Goal: Task Accomplishment & Management: Manage account settings

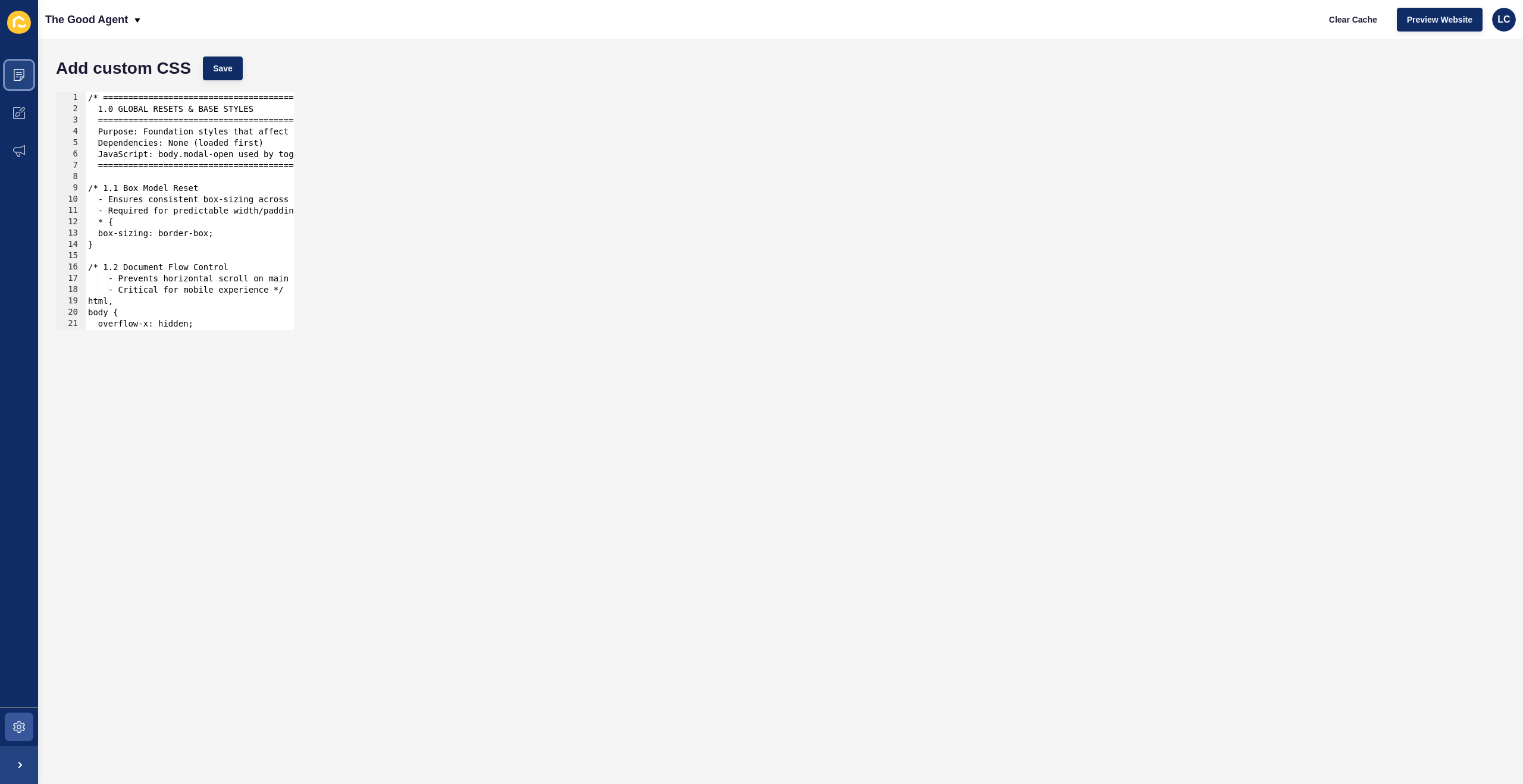
click at [22, 72] on icon at bounding box center [19, 75] width 12 height 12
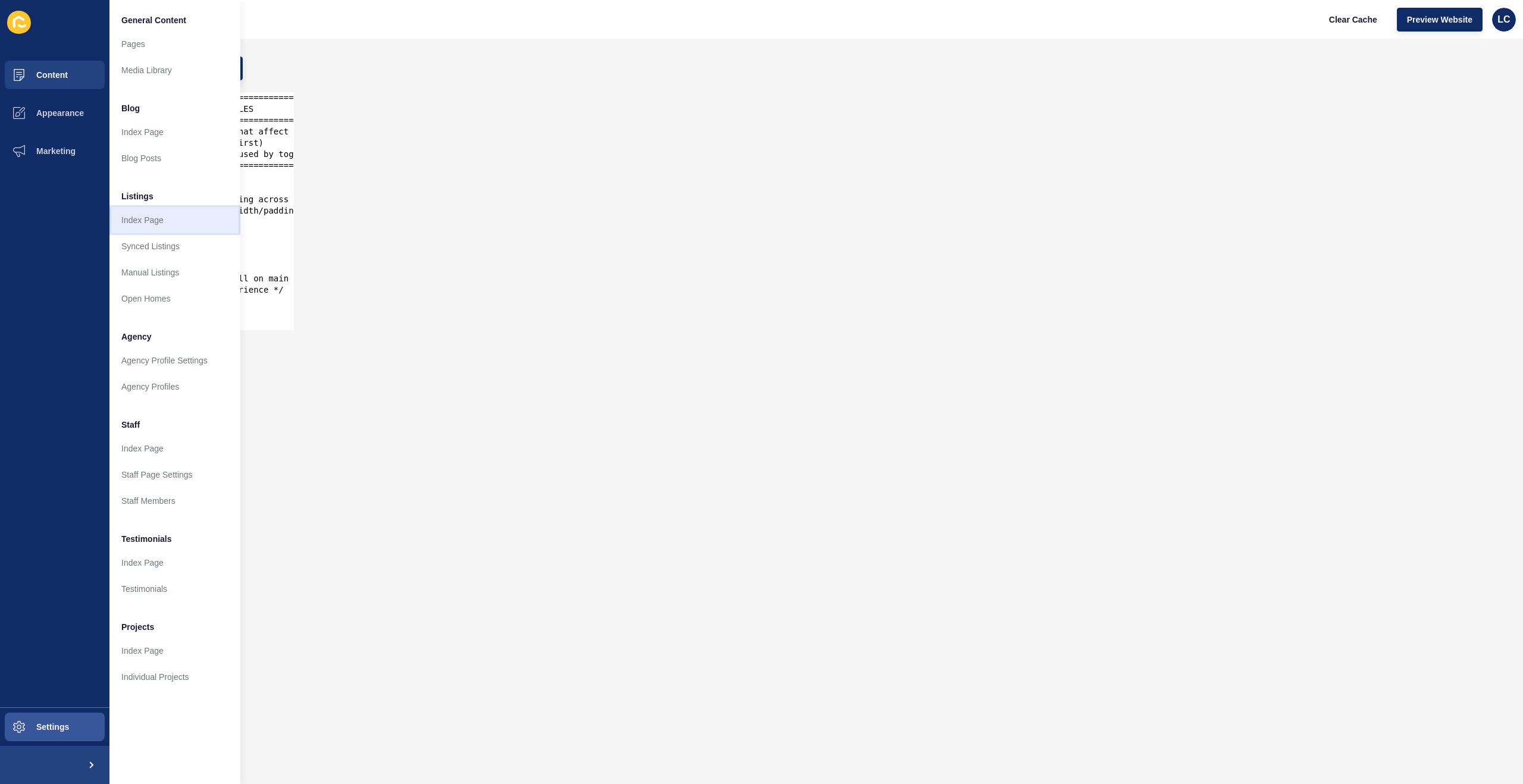
click at [160, 219] on link "Index Page" at bounding box center [175, 219] width 131 height 26
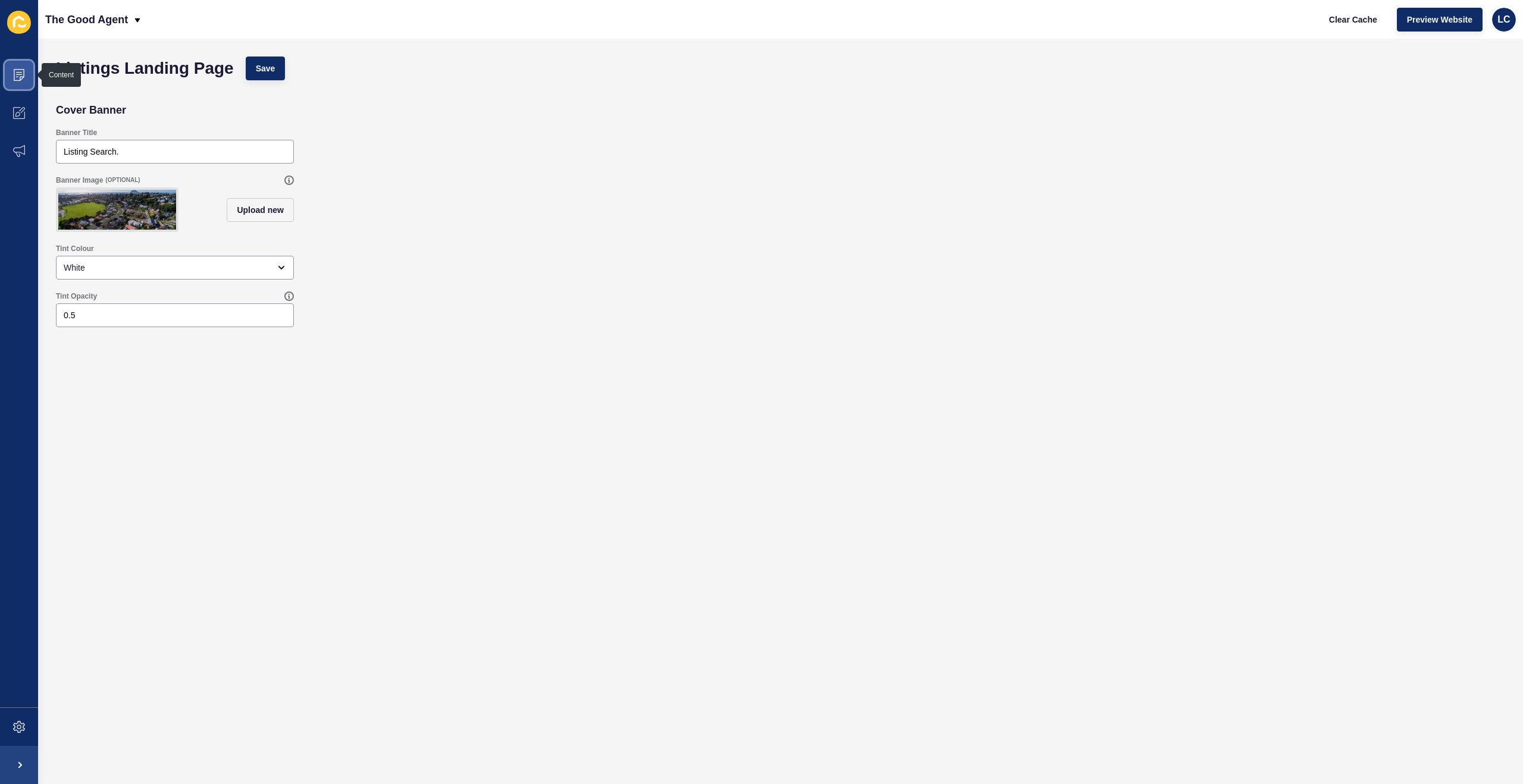
click at [23, 75] on icon at bounding box center [19, 75] width 11 height 12
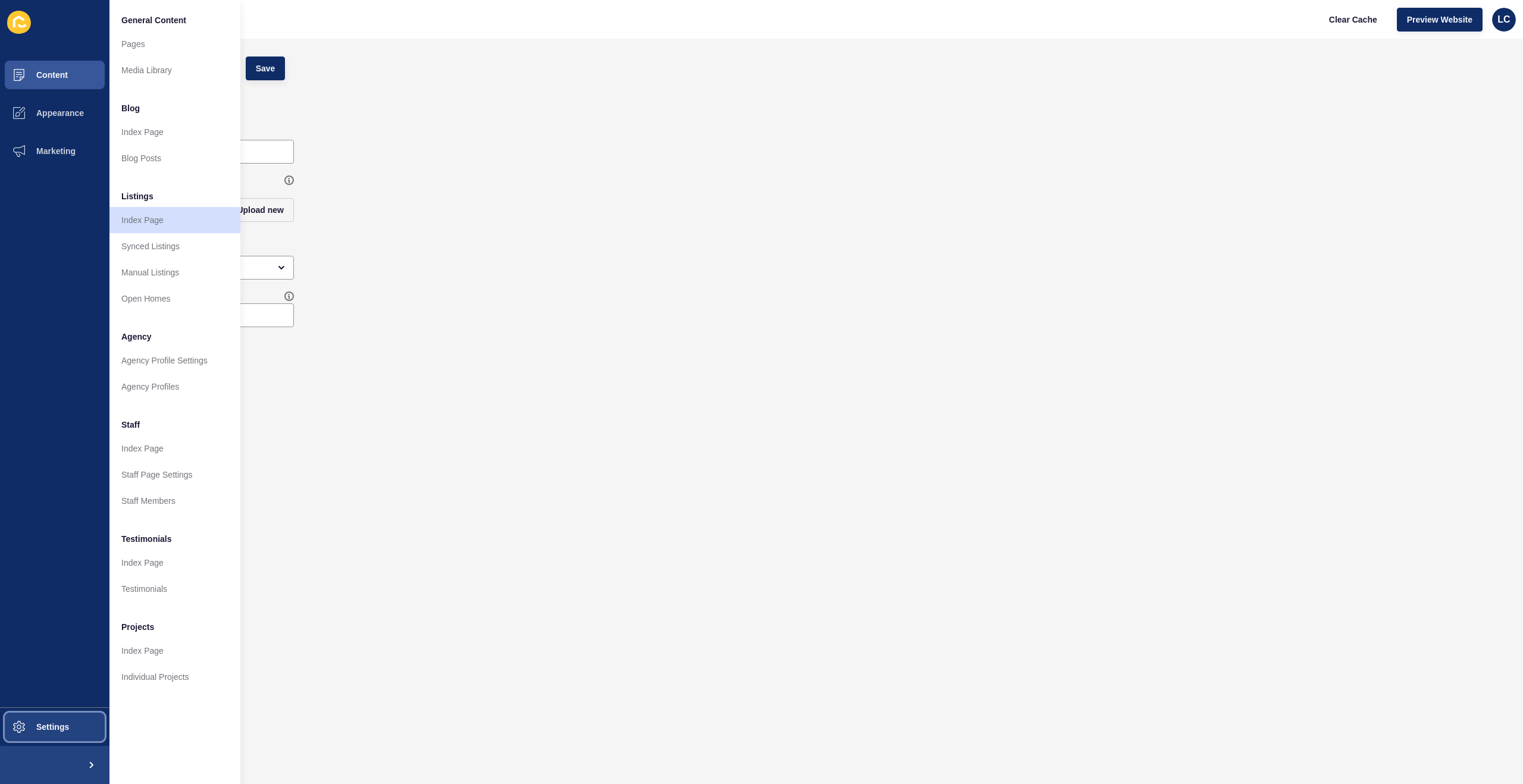
click at [35, 713] on span at bounding box center [19, 726] width 38 height 38
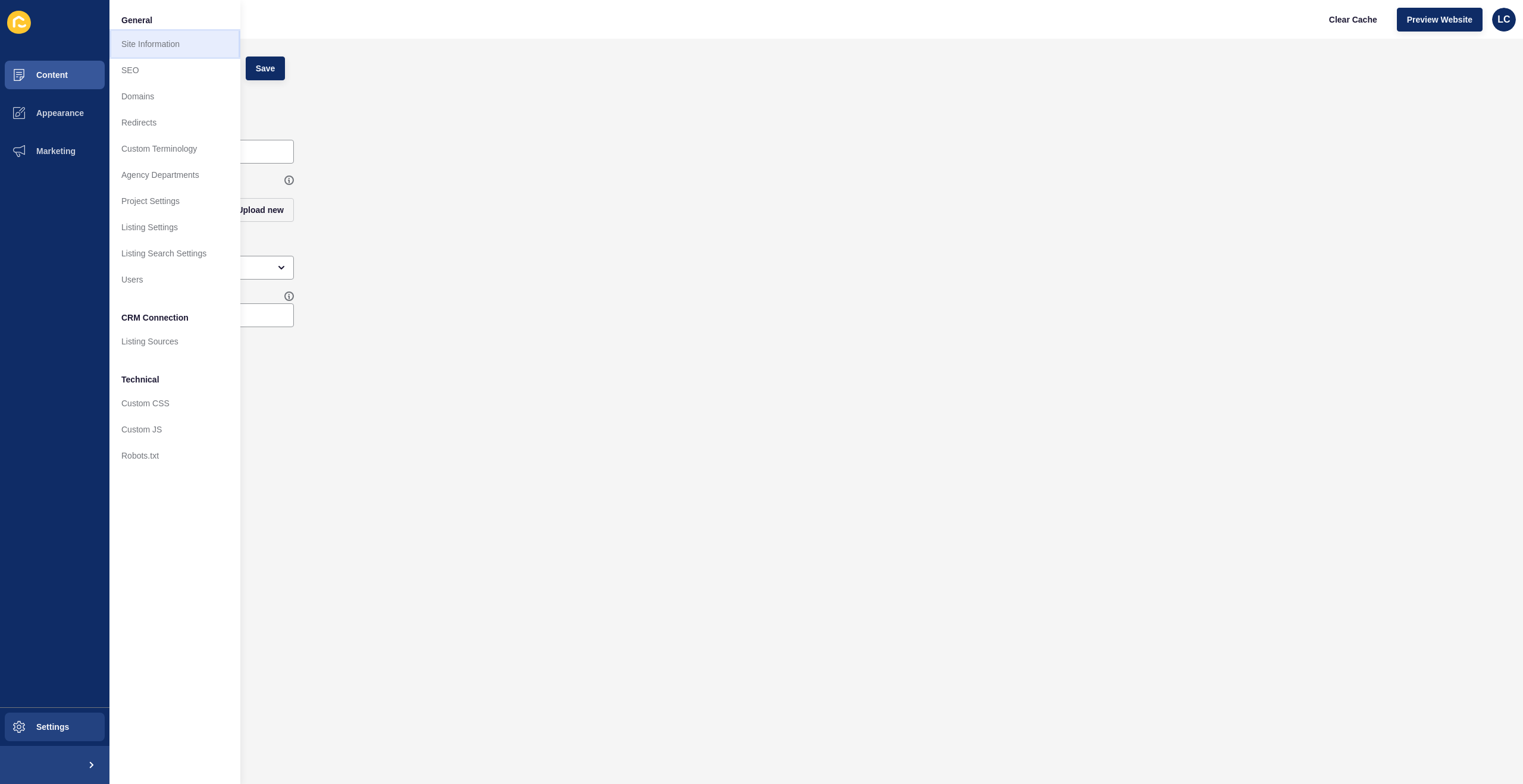
click at [160, 43] on link "Site Information" at bounding box center [175, 44] width 131 height 26
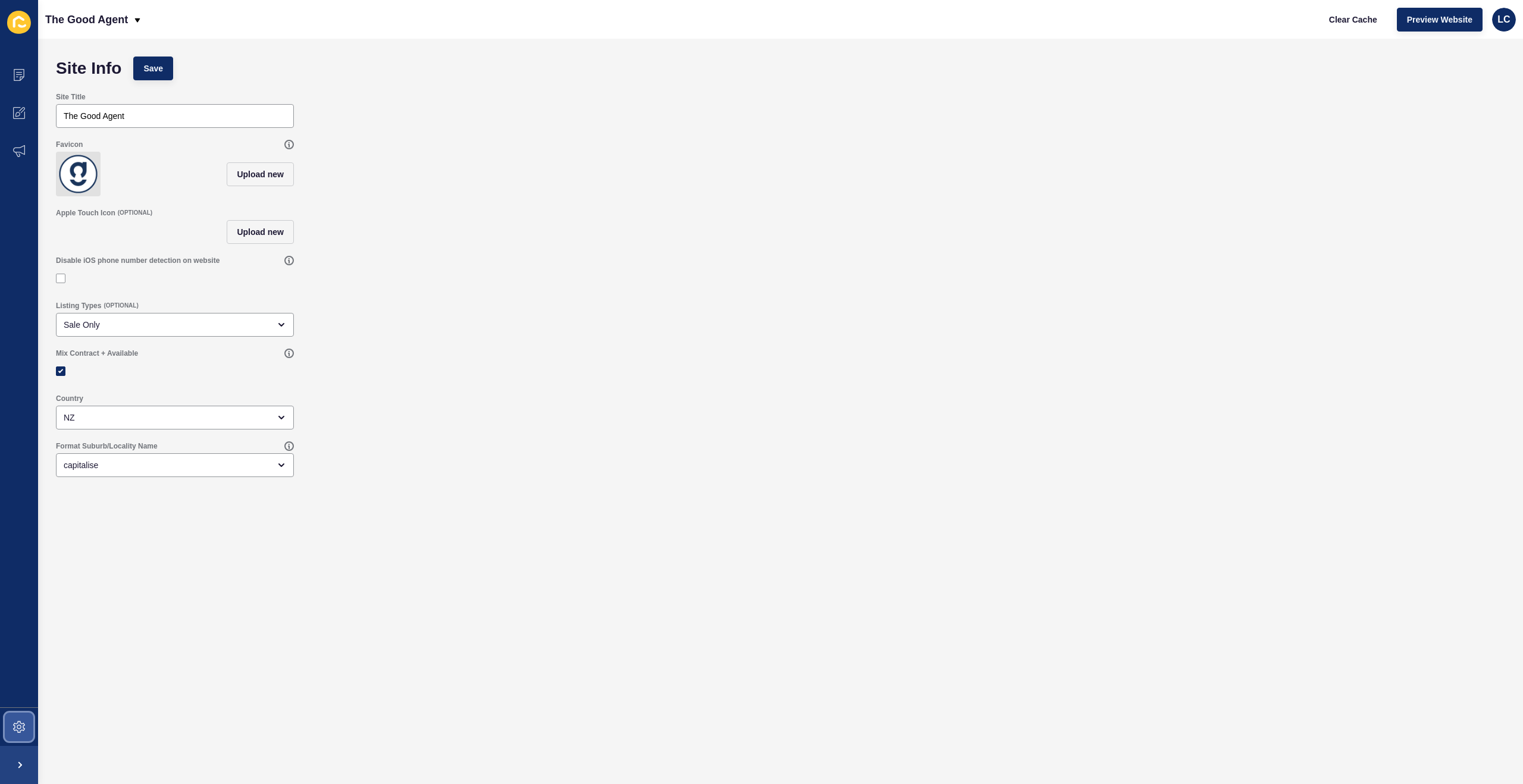
click at [15, 729] on icon at bounding box center [19, 726] width 12 height 12
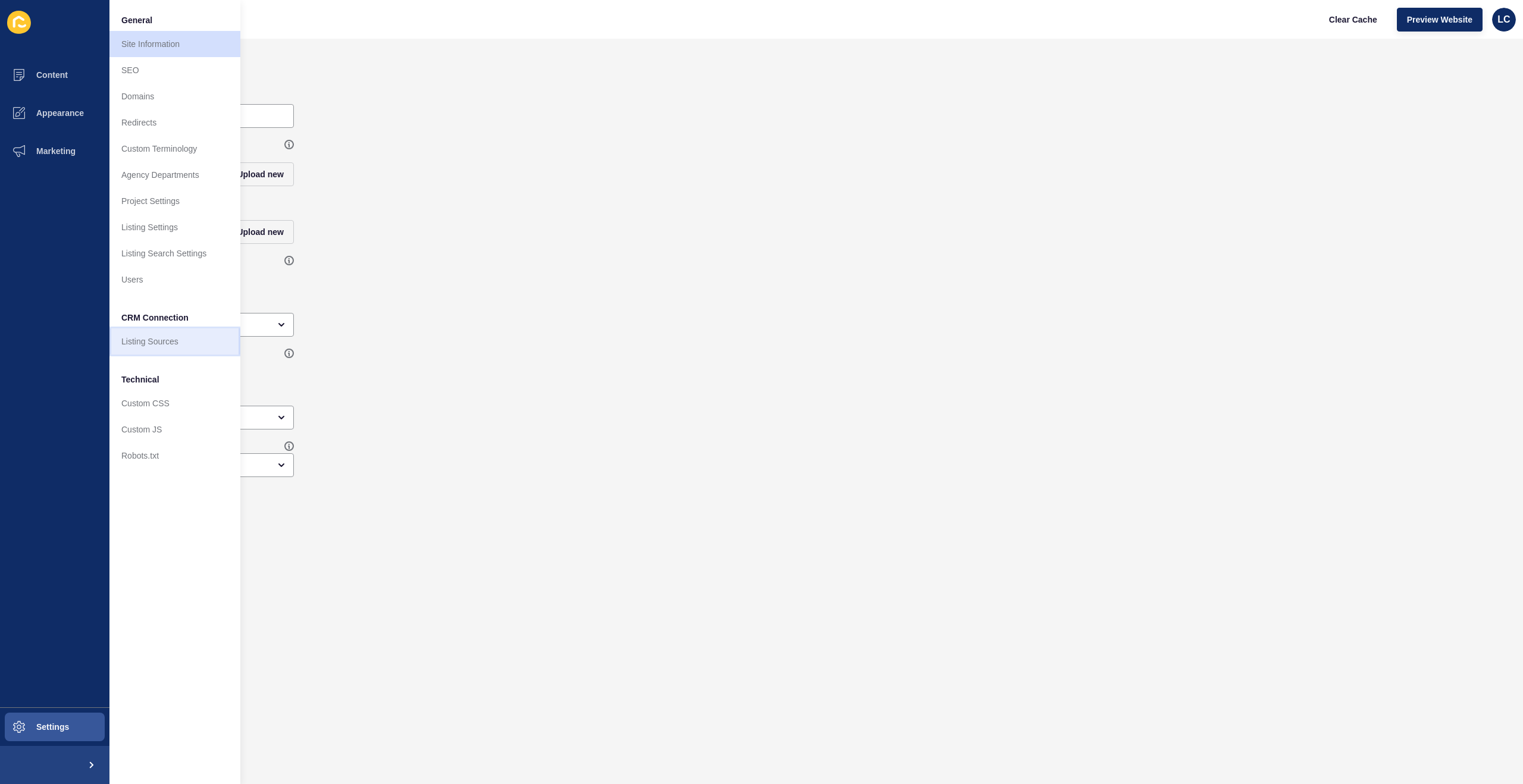
click at [156, 340] on link "Listing Sources" at bounding box center [175, 341] width 131 height 26
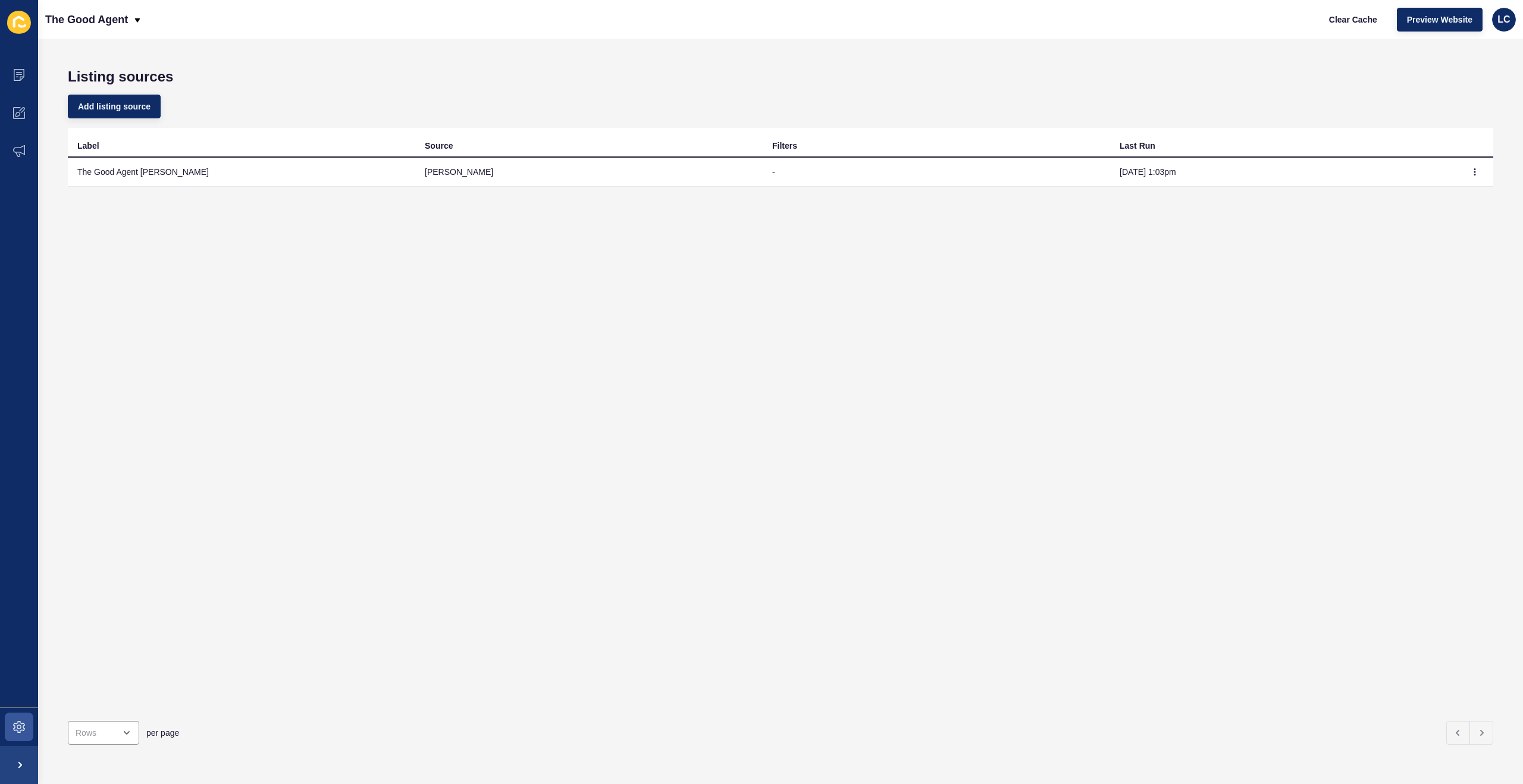
click at [160, 170] on td "The Good Agent Rex Feed" at bounding box center [242, 172] width 347 height 29
click at [22, 75] on icon at bounding box center [19, 75] width 12 height 12
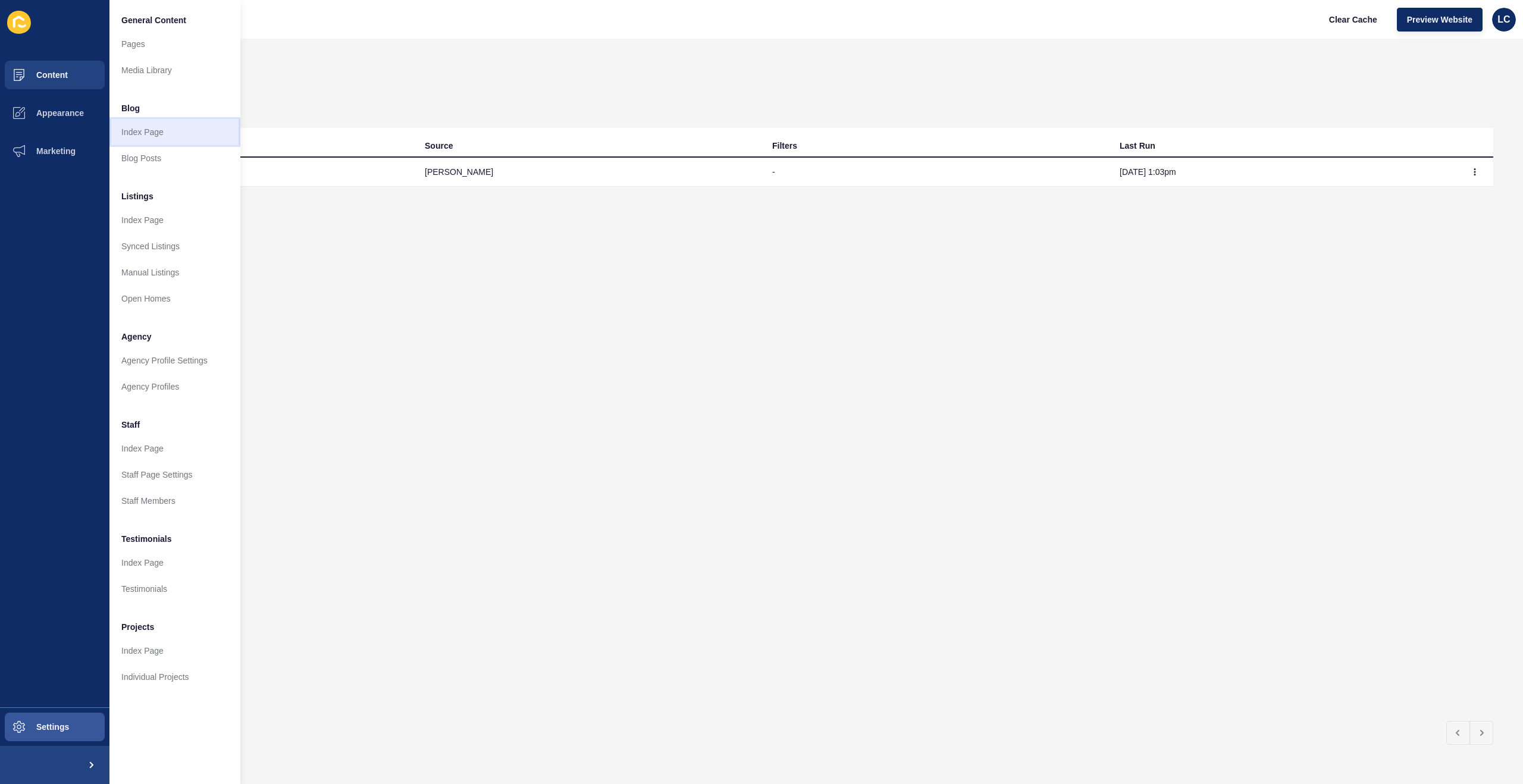
click at [153, 129] on link "Index Page" at bounding box center [175, 132] width 131 height 26
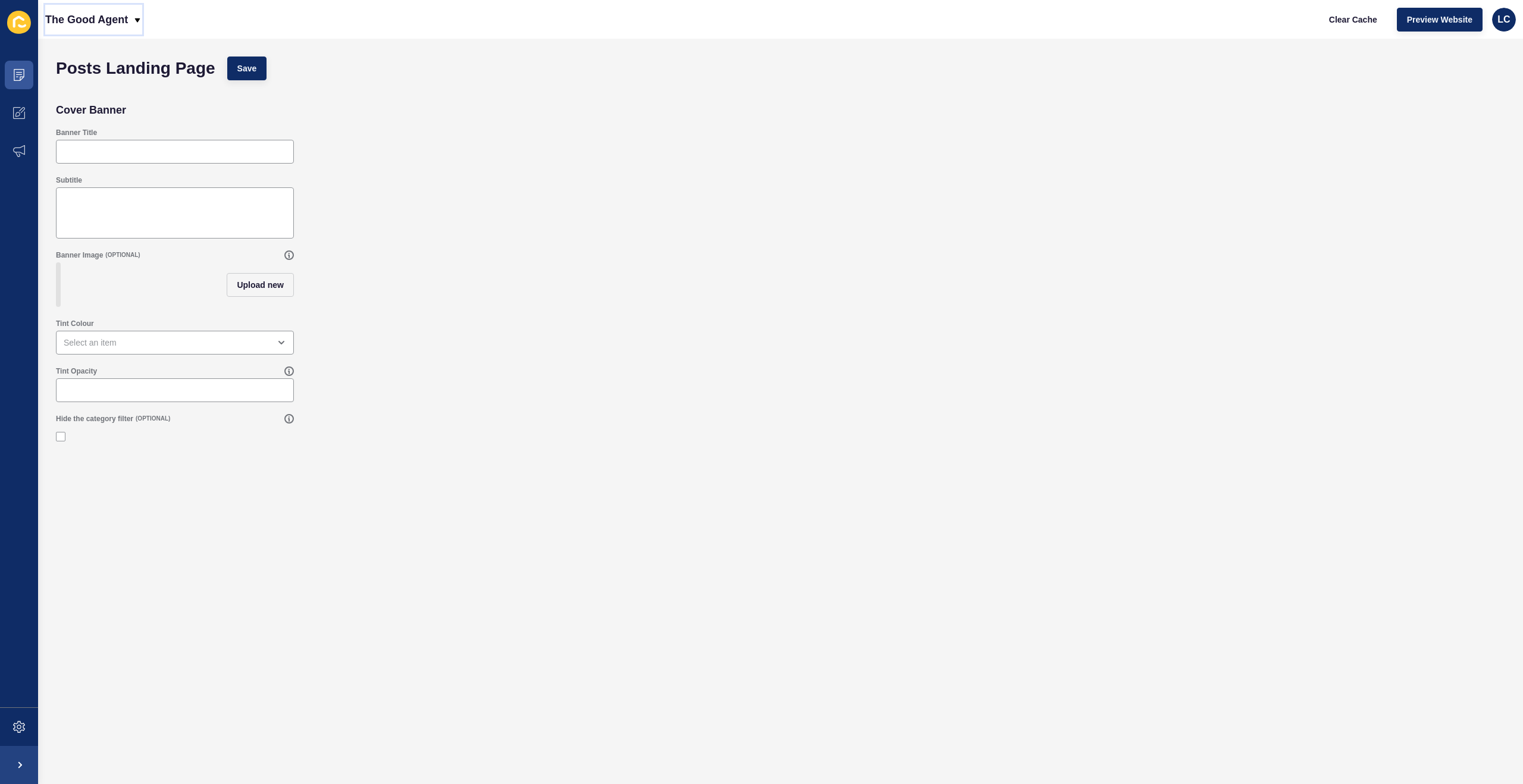
click at [138, 15] on icon at bounding box center [138, 20] width 10 height 10
click at [14, 75] on icon at bounding box center [19, 75] width 12 height 12
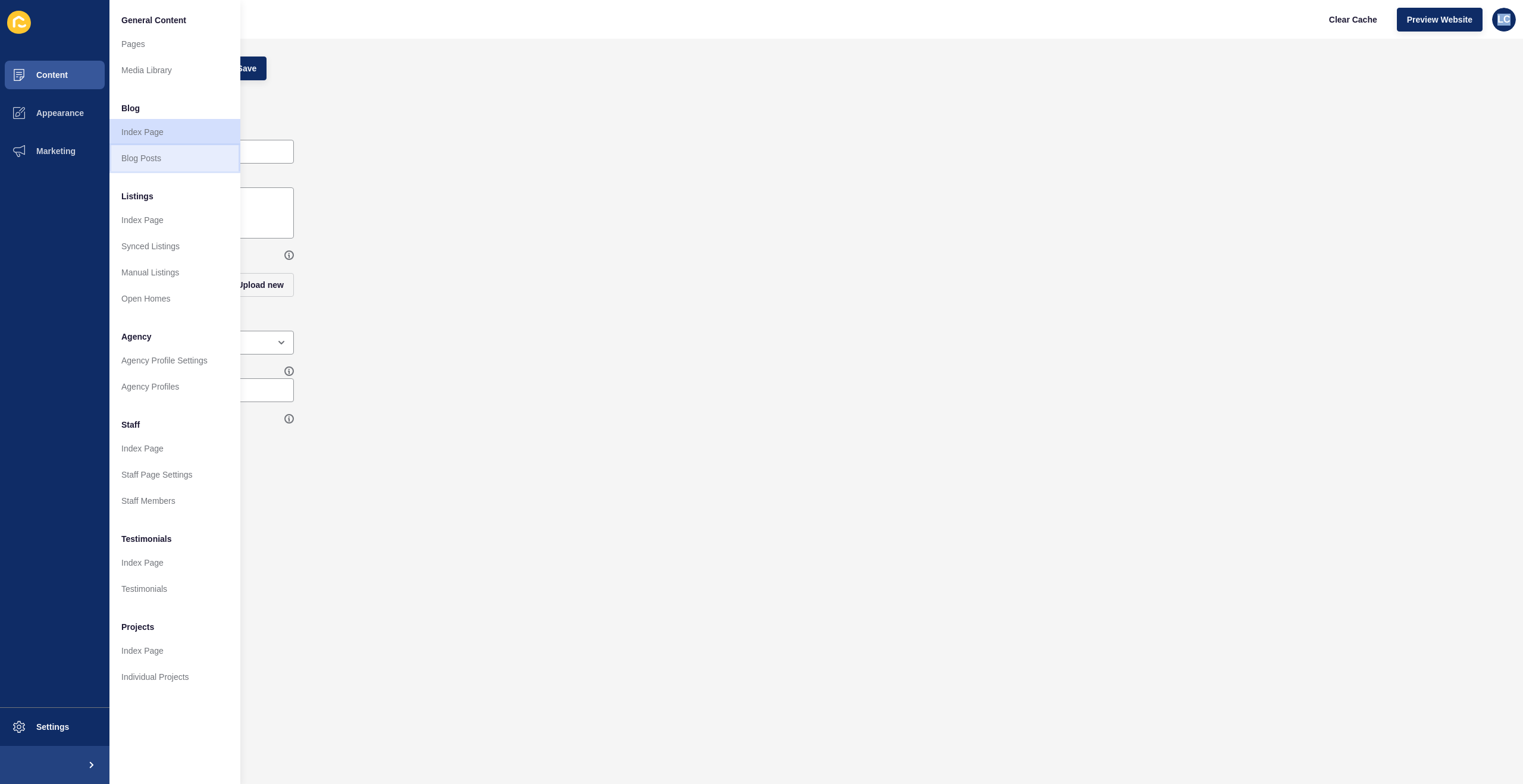
click at [153, 156] on link "Blog Posts" at bounding box center [175, 158] width 131 height 26
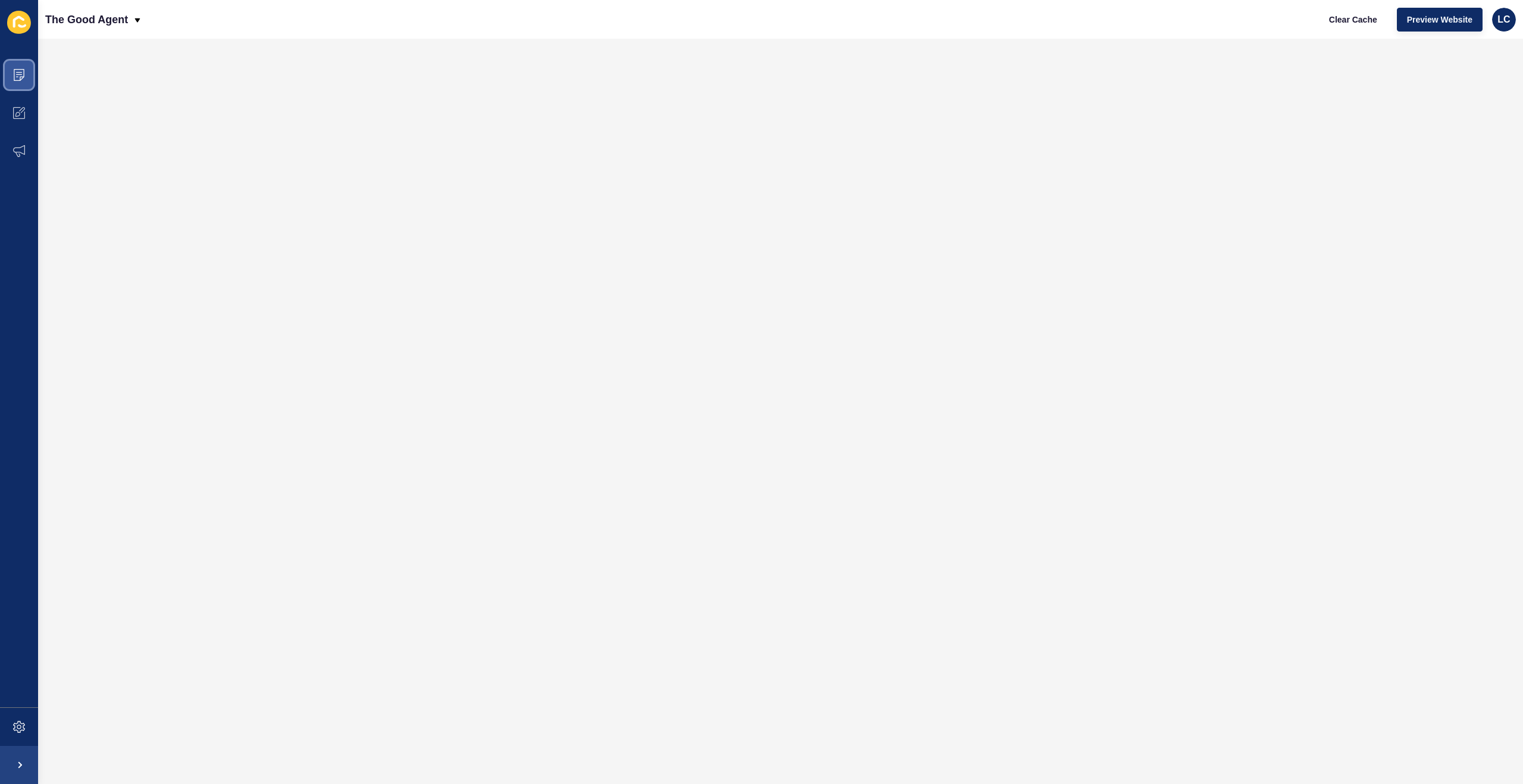
click at [15, 76] on icon at bounding box center [19, 75] width 12 height 12
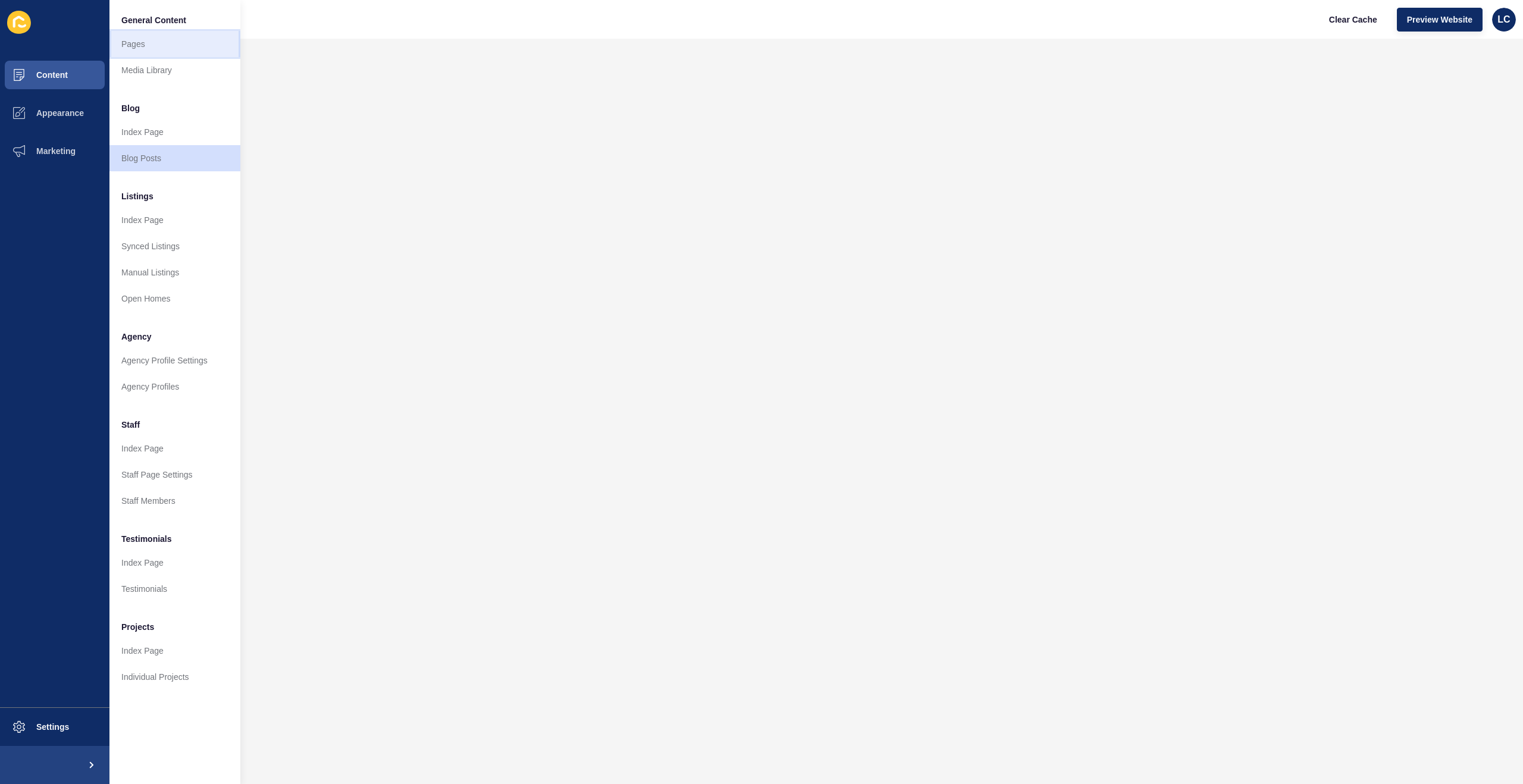
click at [132, 37] on link "Pages" at bounding box center [175, 44] width 131 height 26
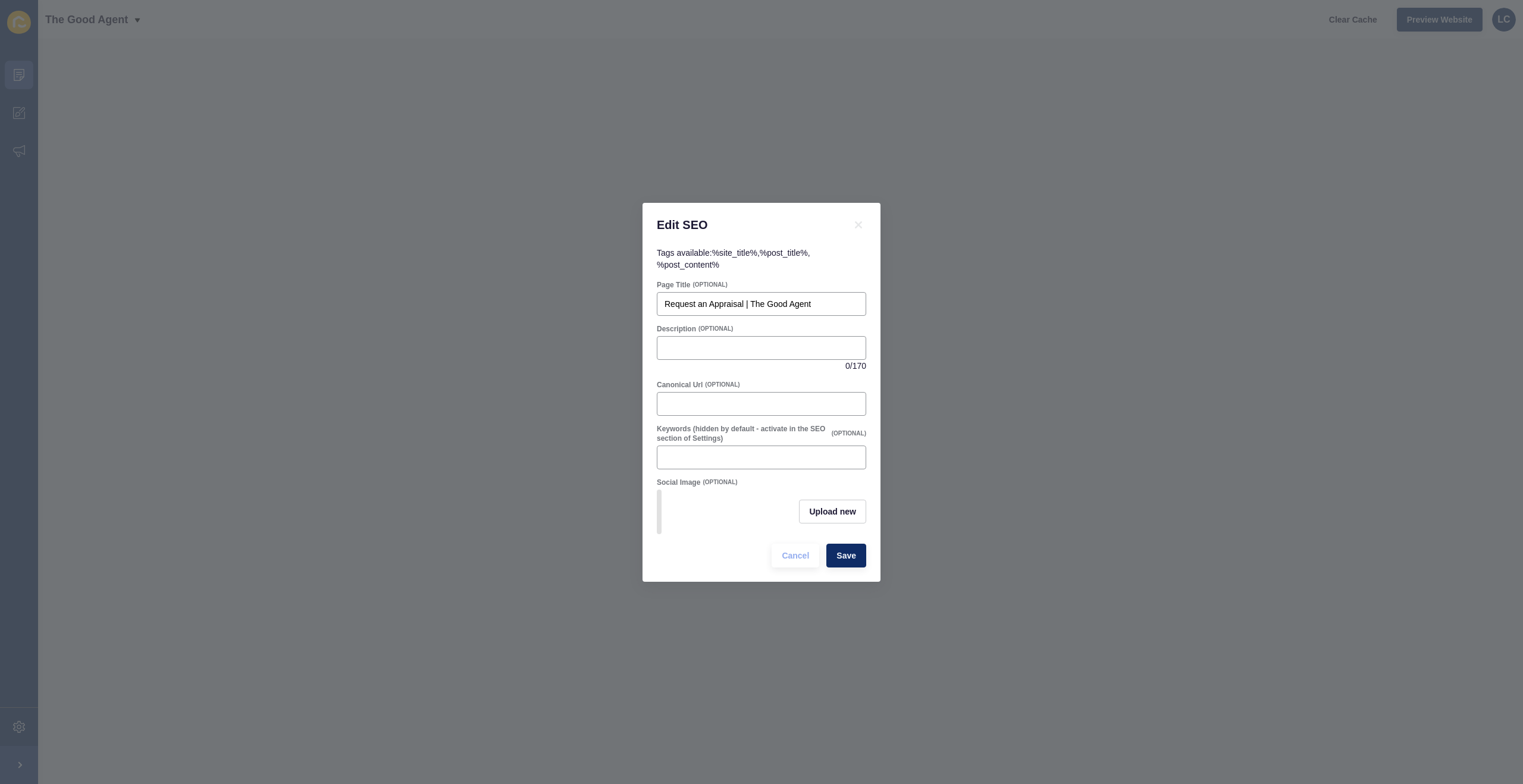
click at [981, 210] on div "Edit SEO Tags available: %site_title% , %post_title% , %post_content% Page Titl…" at bounding box center [762, 392] width 1523 height 784
click at [796, 552] on span "Cancel" at bounding box center [794, 556] width 27 height 12
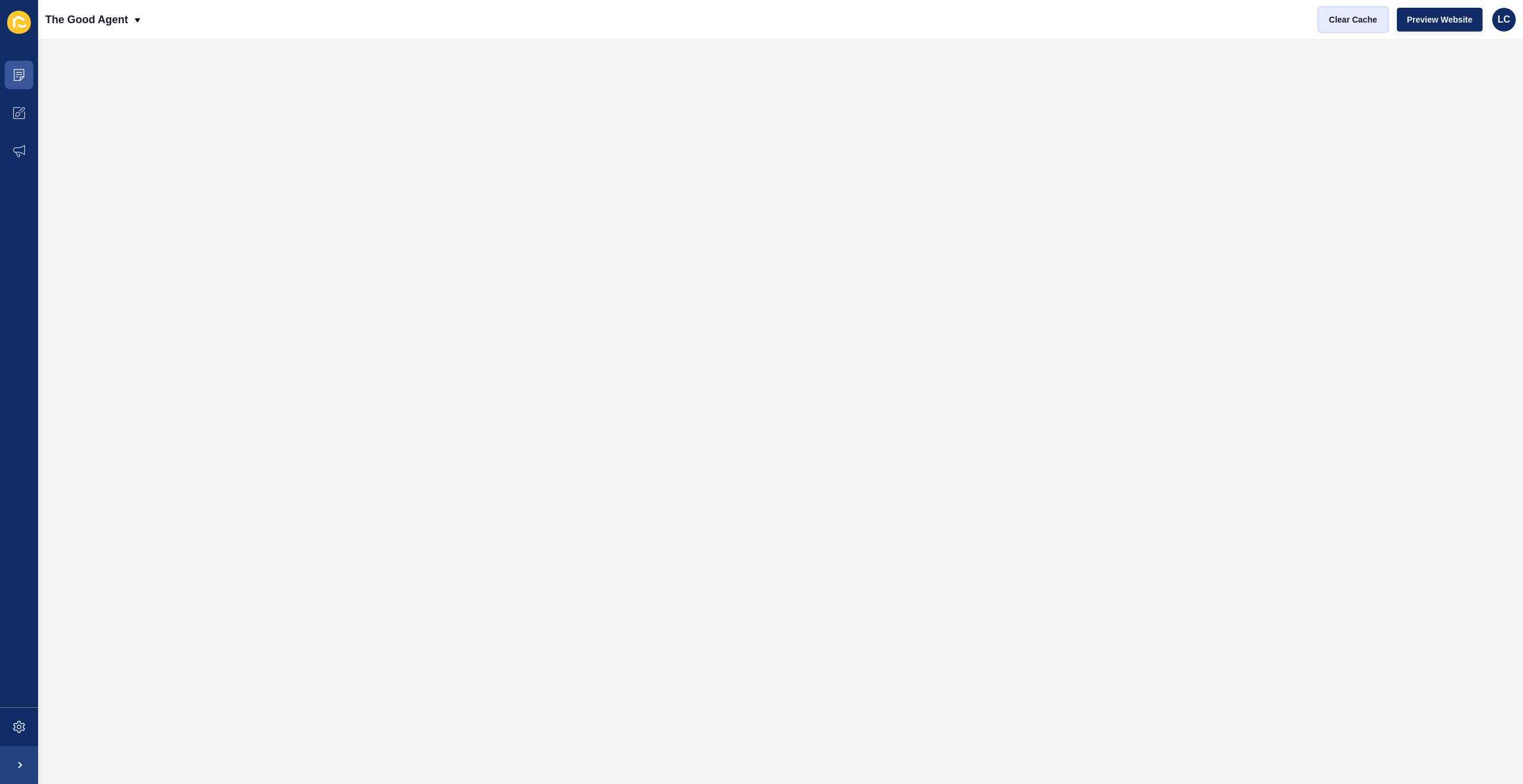
click at [1345, 20] on span "Clear Cache" at bounding box center [1353, 20] width 48 height 12
click at [17, 111] on icon at bounding box center [19, 113] width 12 height 12
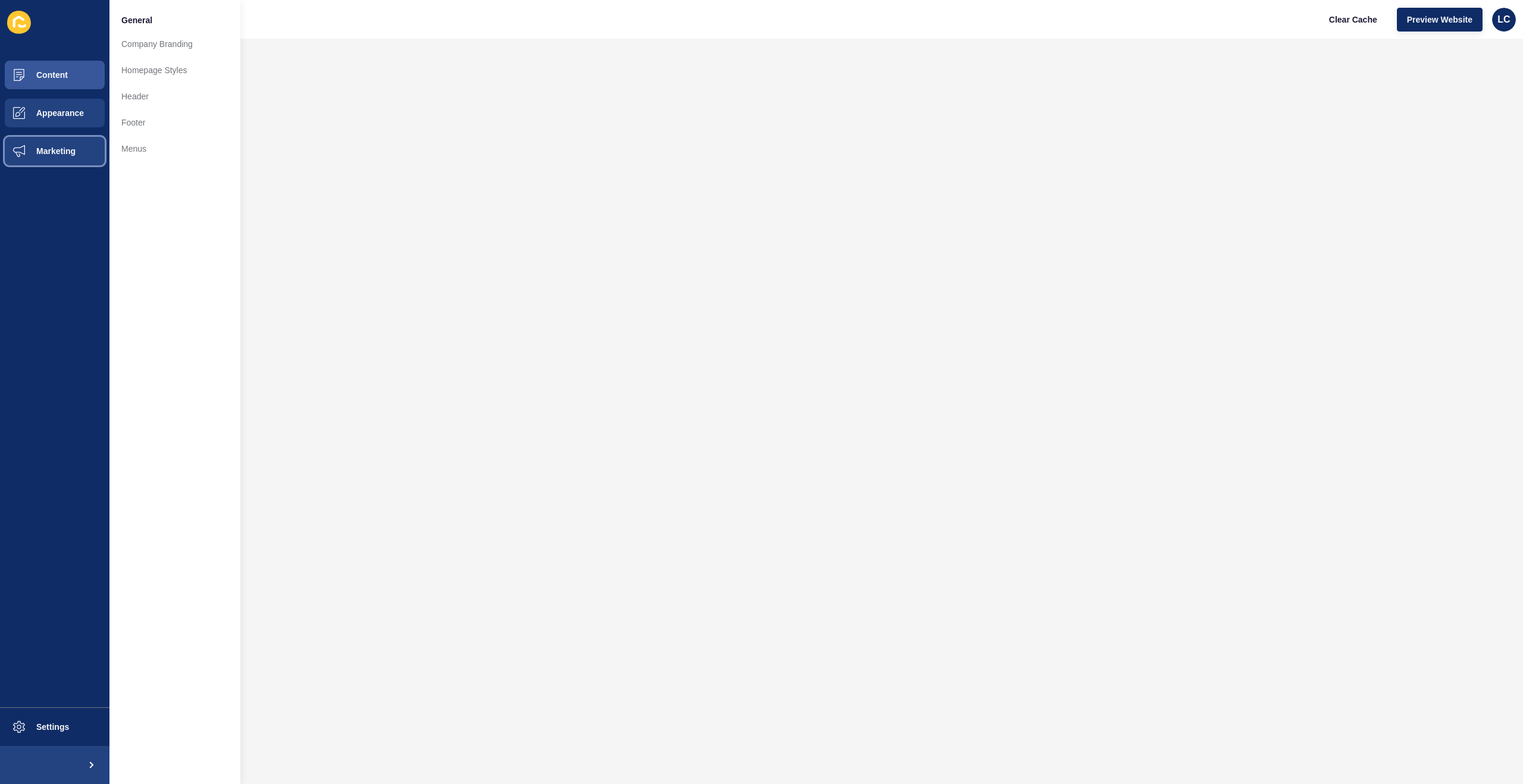
click at [61, 147] on span "Marketing" at bounding box center [36, 152] width 77 height 10
click at [59, 75] on span "Content" at bounding box center [33, 75] width 70 height 10
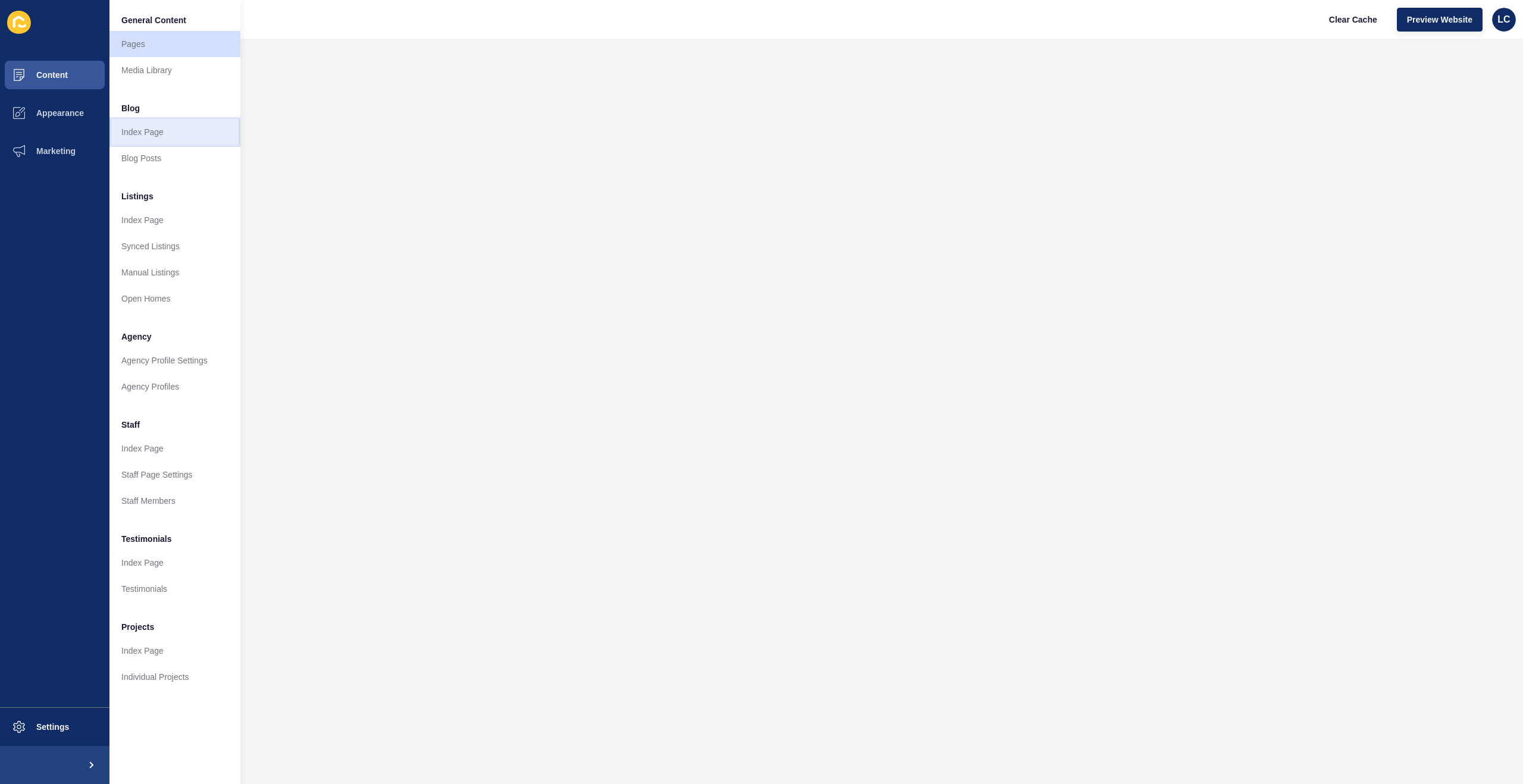
click at [138, 132] on link "Index Page" at bounding box center [175, 132] width 131 height 26
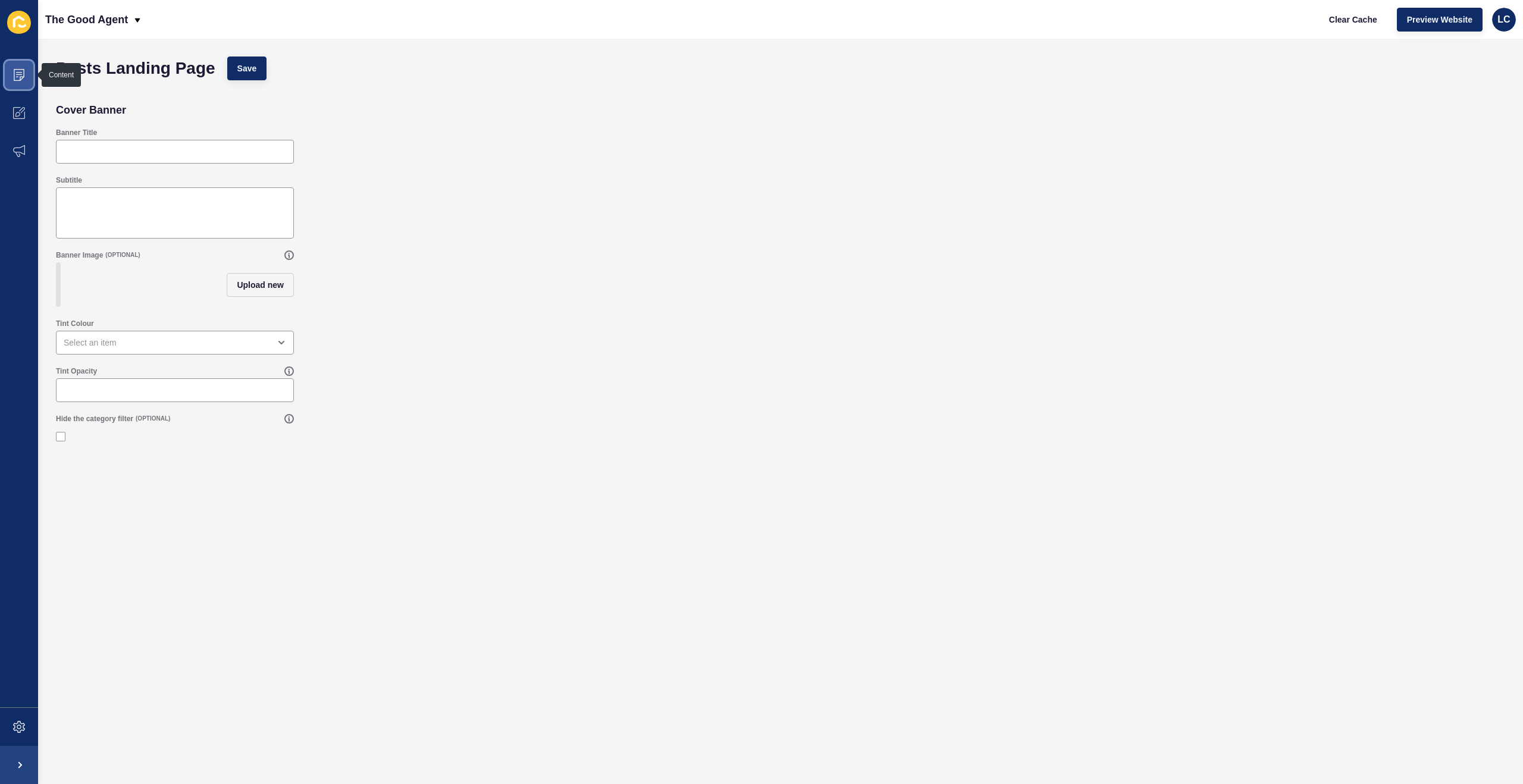
click at [18, 75] on icon at bounding box center [19, 75] width 6 height 1
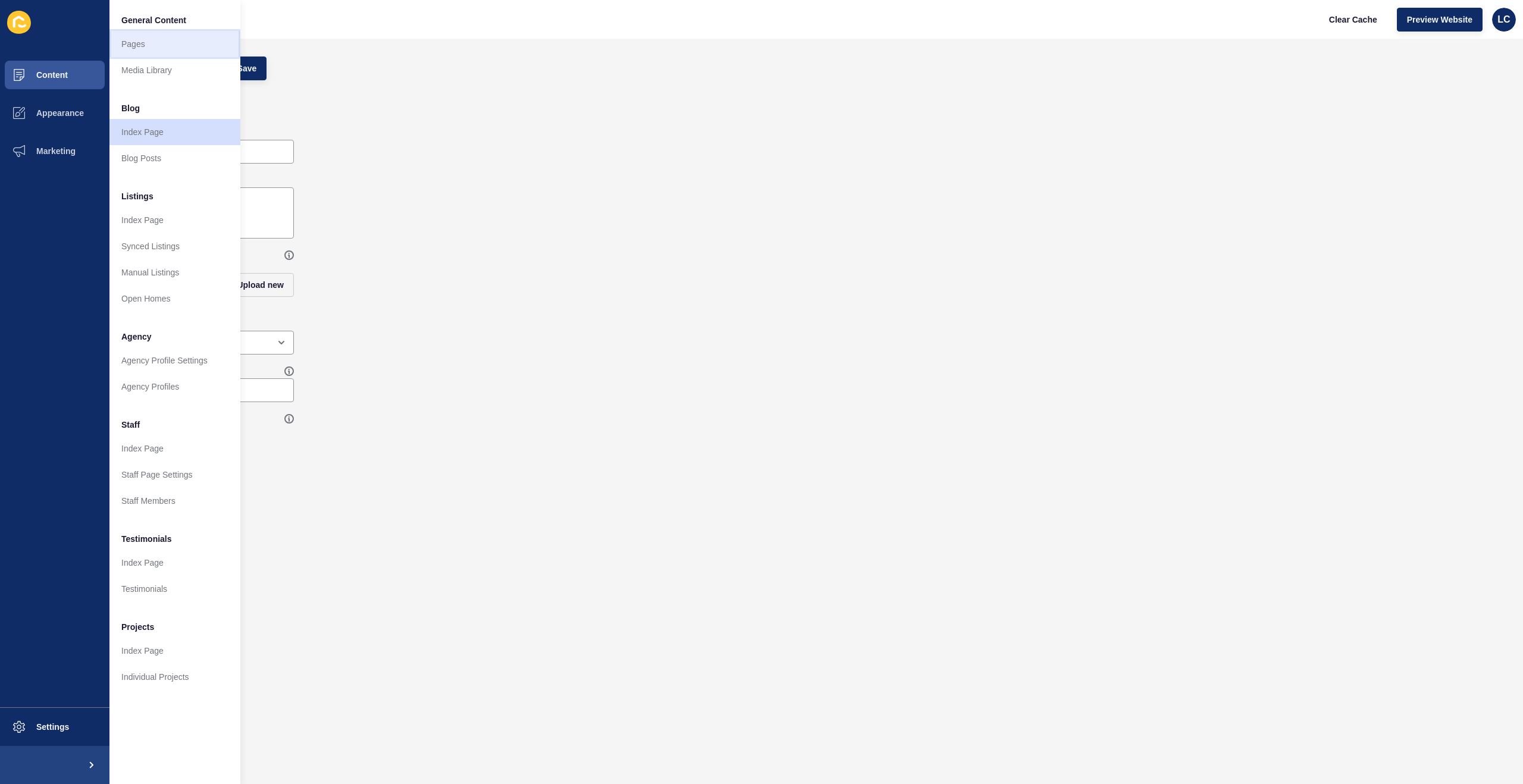
click at [131, 44] on link "Pages" at bounding box center [175, 44] width 131 height 26
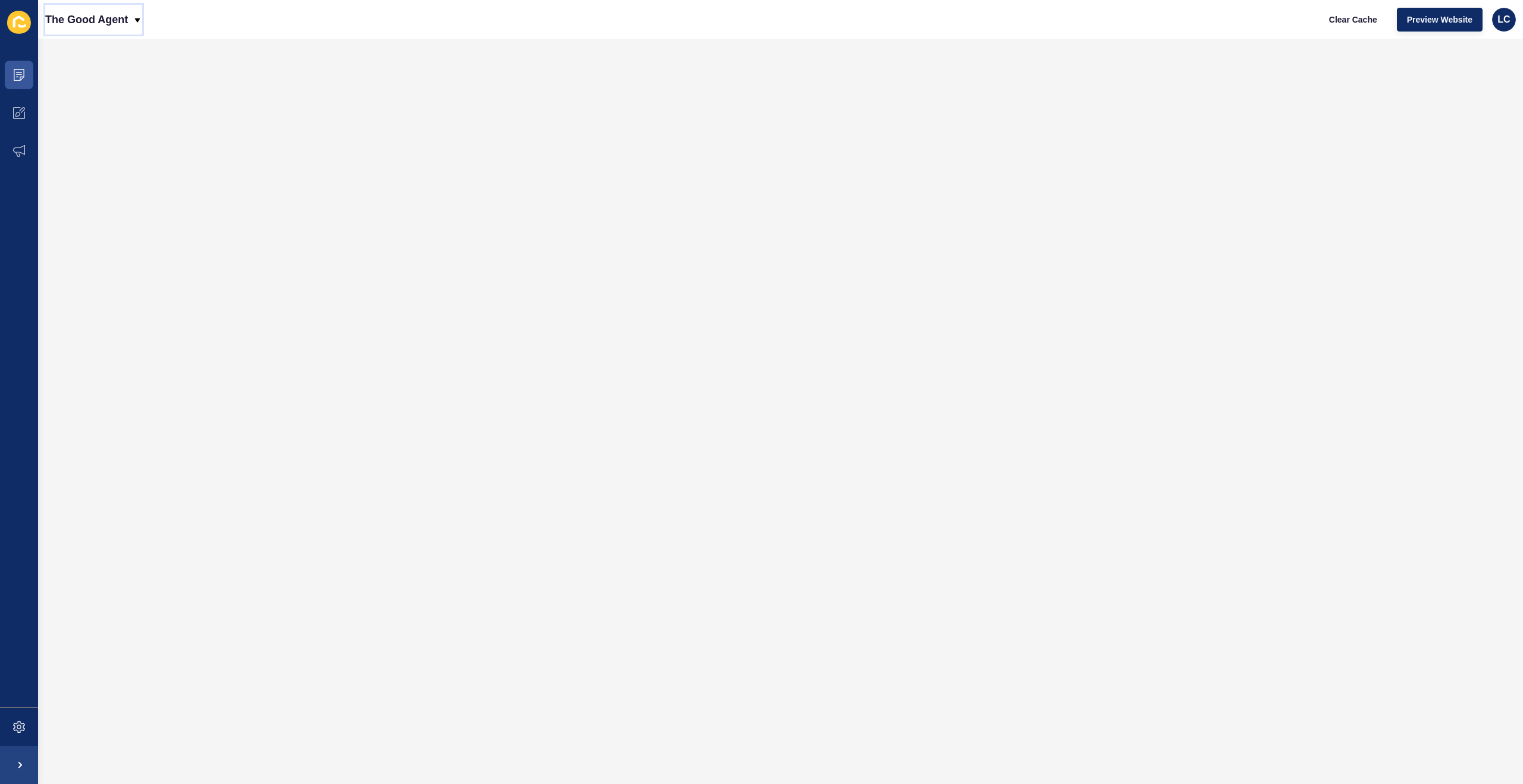
click at [132, 19] on div "The Good Agent" at bounding box center [93, 20] width 97 height 30
click at [20, 80] on icon at bounding box center [19, 75] width 11 height 12
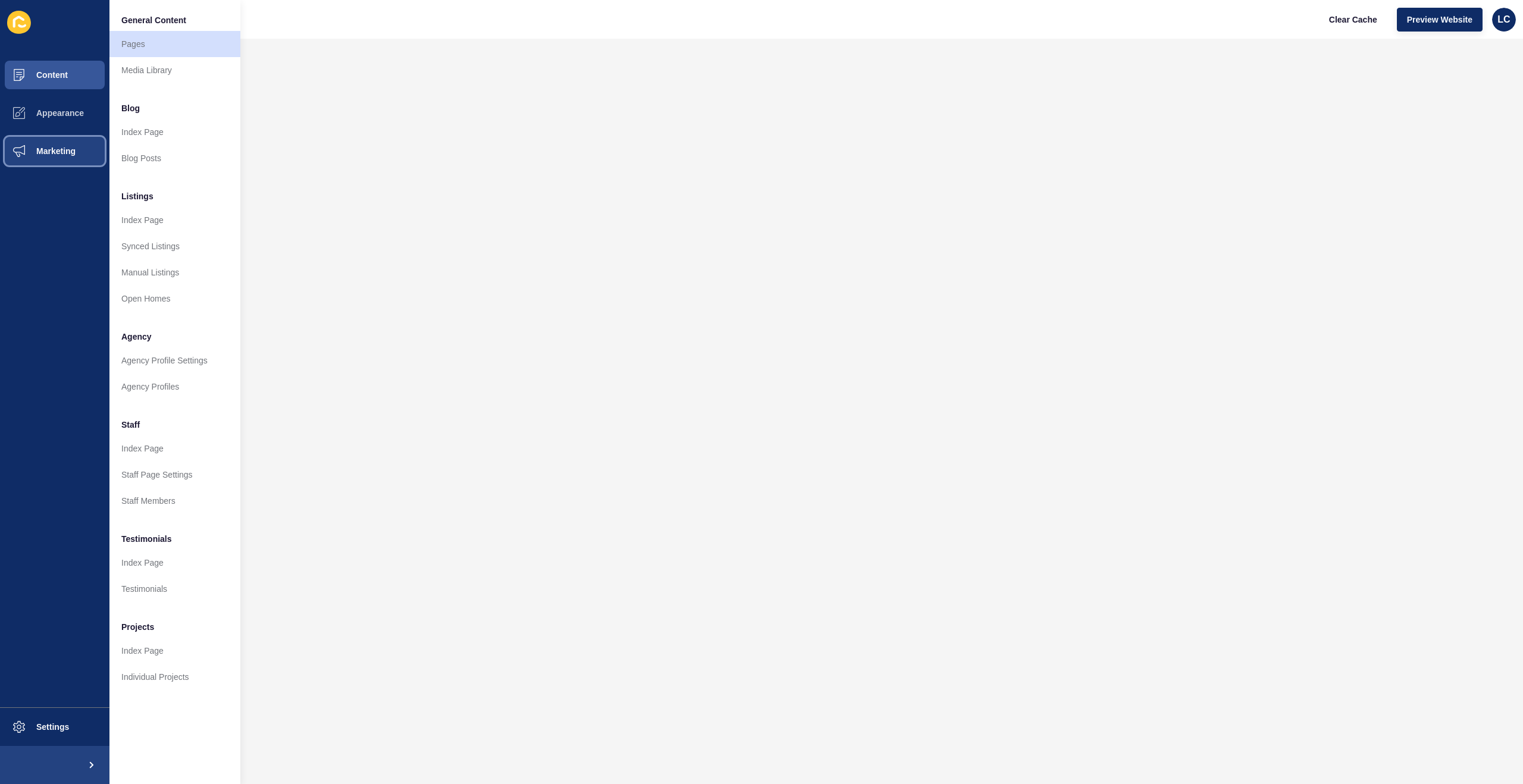
click at [66, 147] on span "Marketing" at bounding box center [36, 152] width 77 height 10
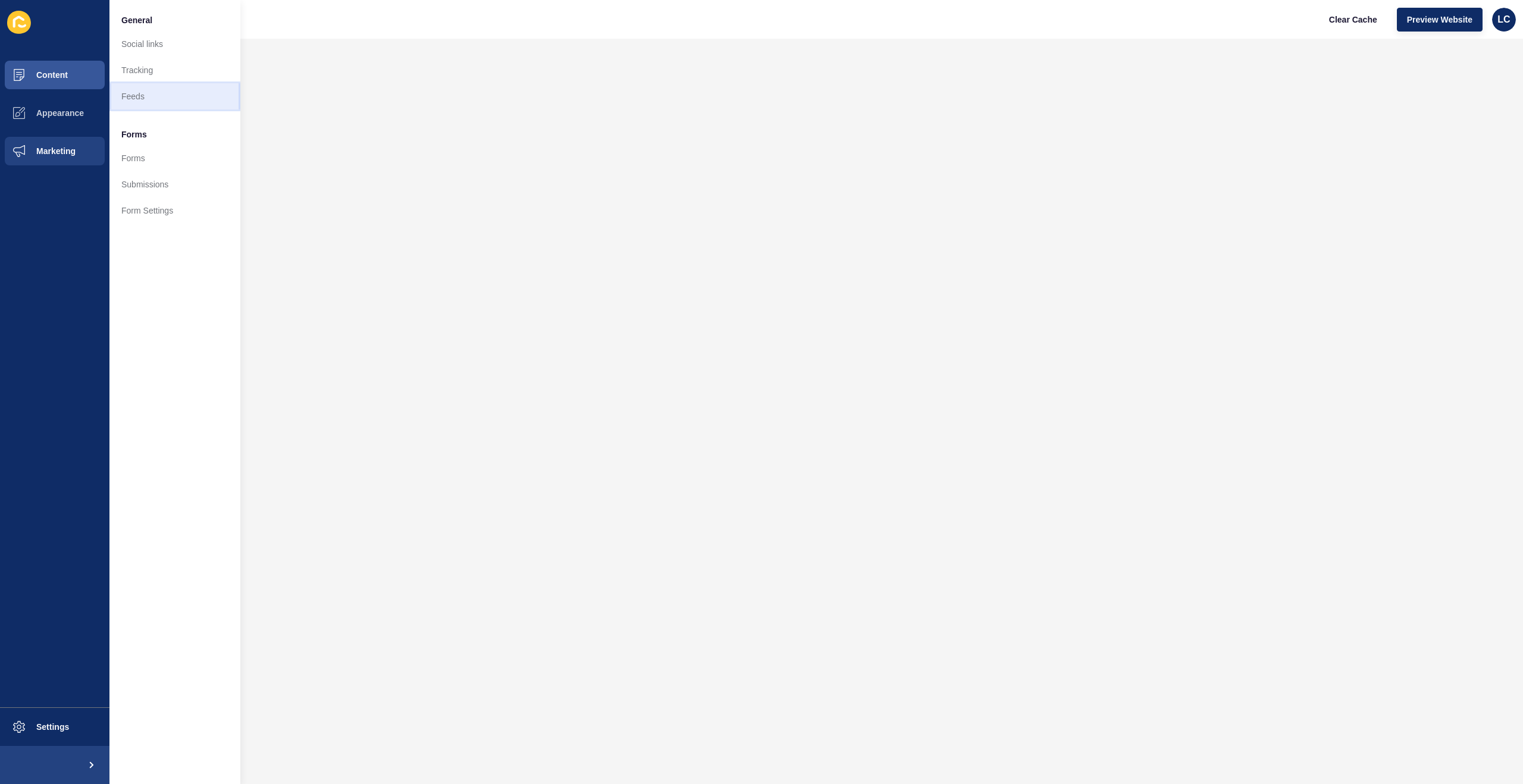
click at [137, 95] on link "Feeds" at bounding box center [175, 96] width 131 height 26
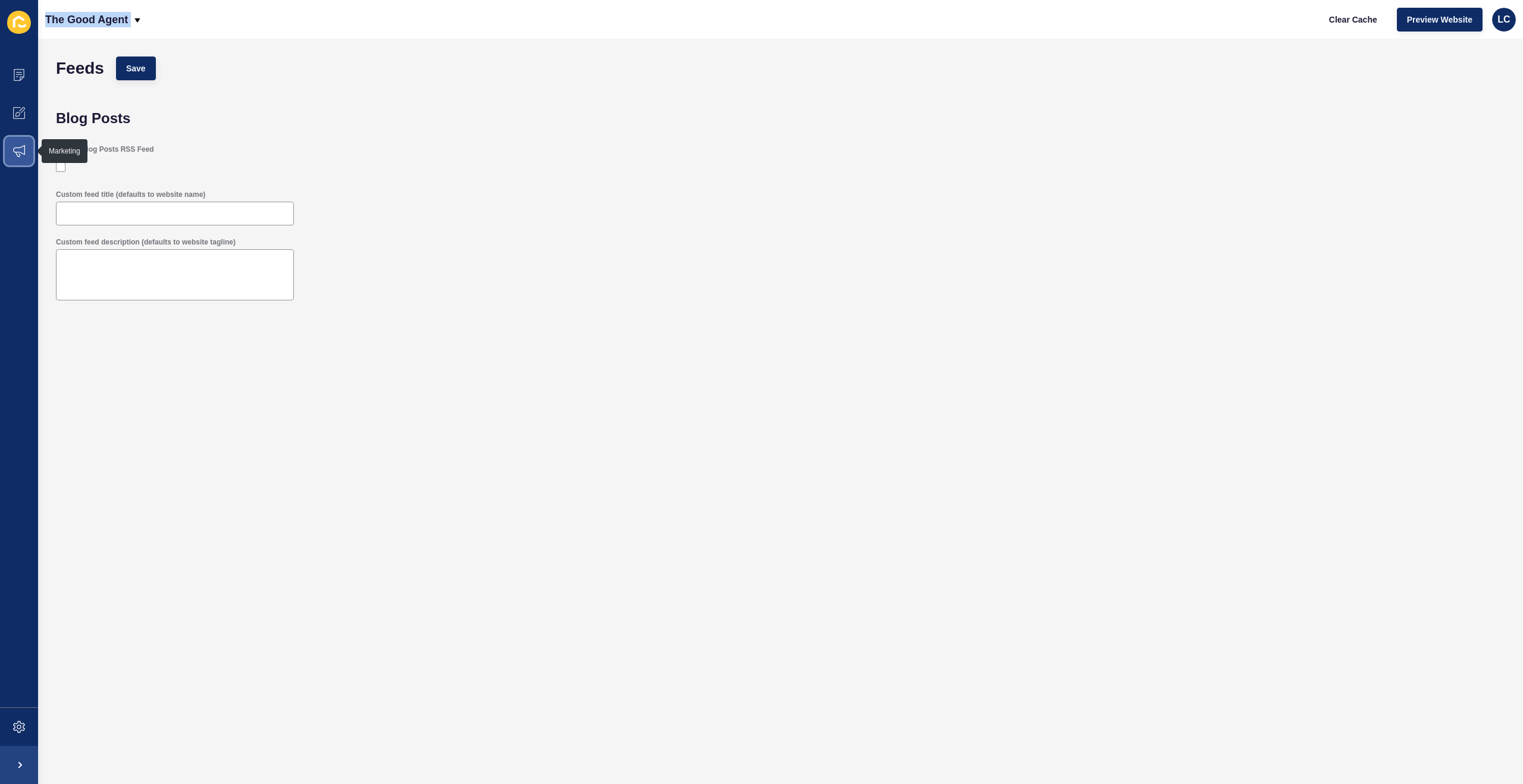
click at [16, 142] on span at bounding box center [19, 151] width 38 height 38
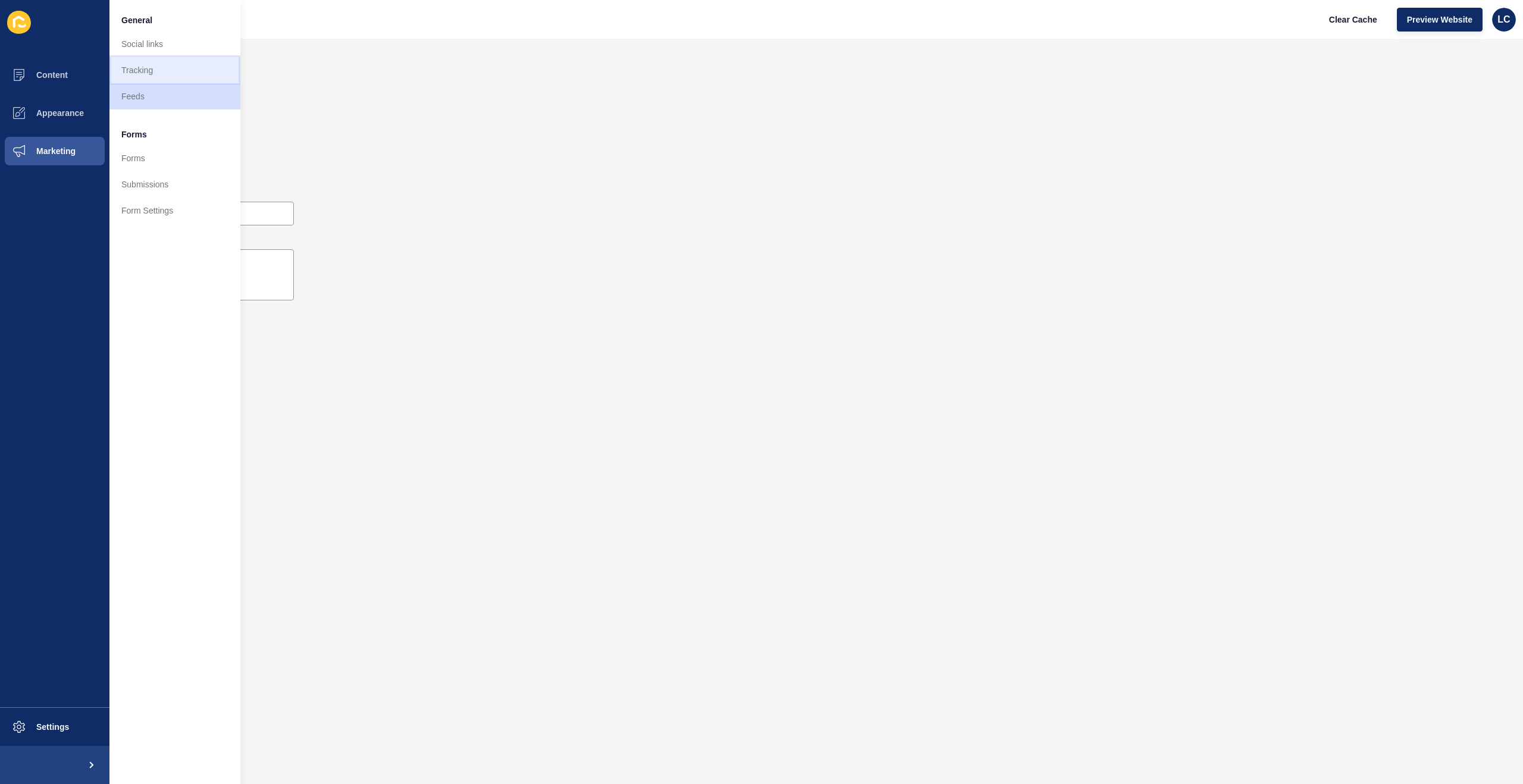
click at [134, 65] on link "Tracking" at bounding box center [175, 70] width 131 height 26
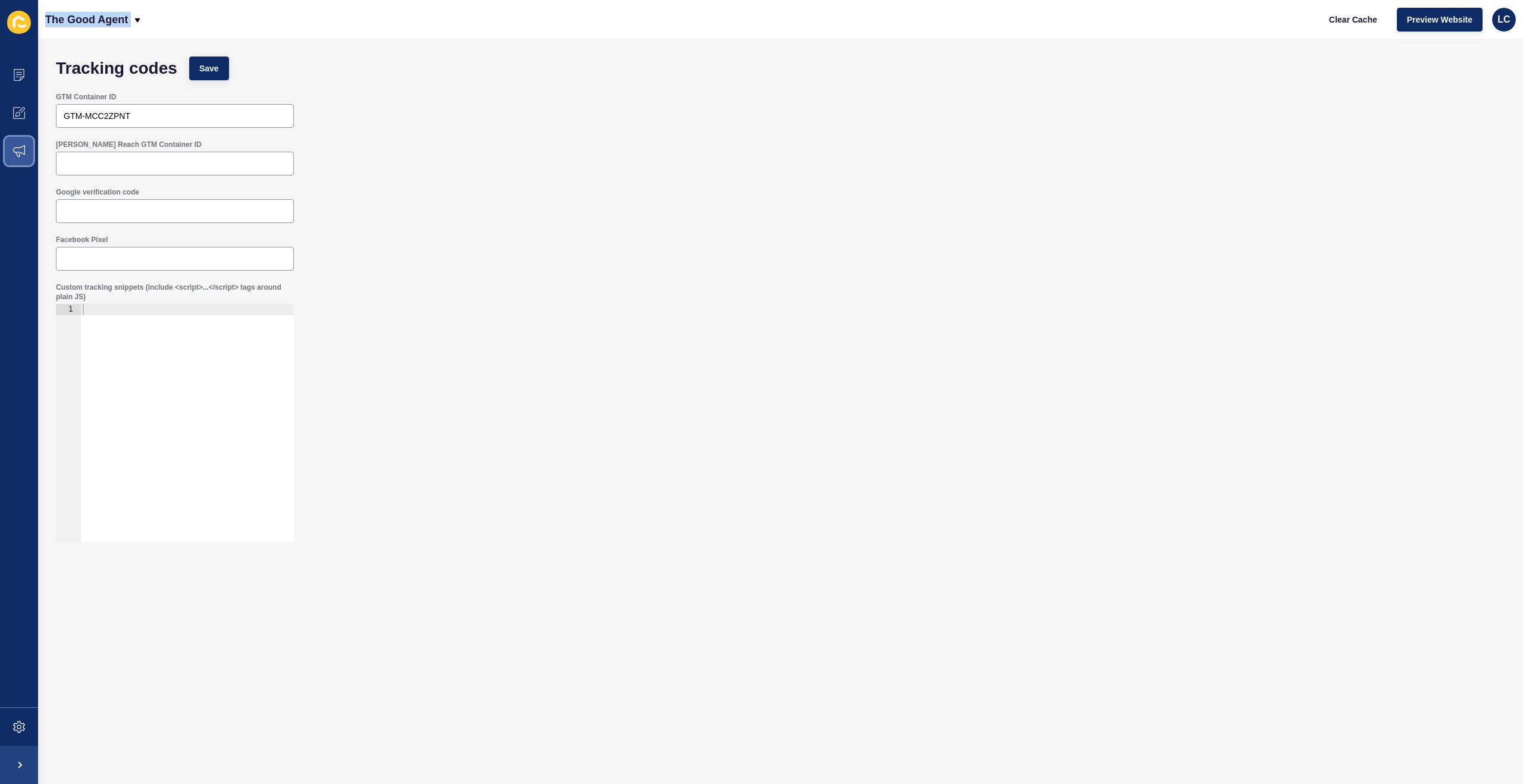
click at [20, 151] on icon at bounding box center [19, 151] width 12 height 12
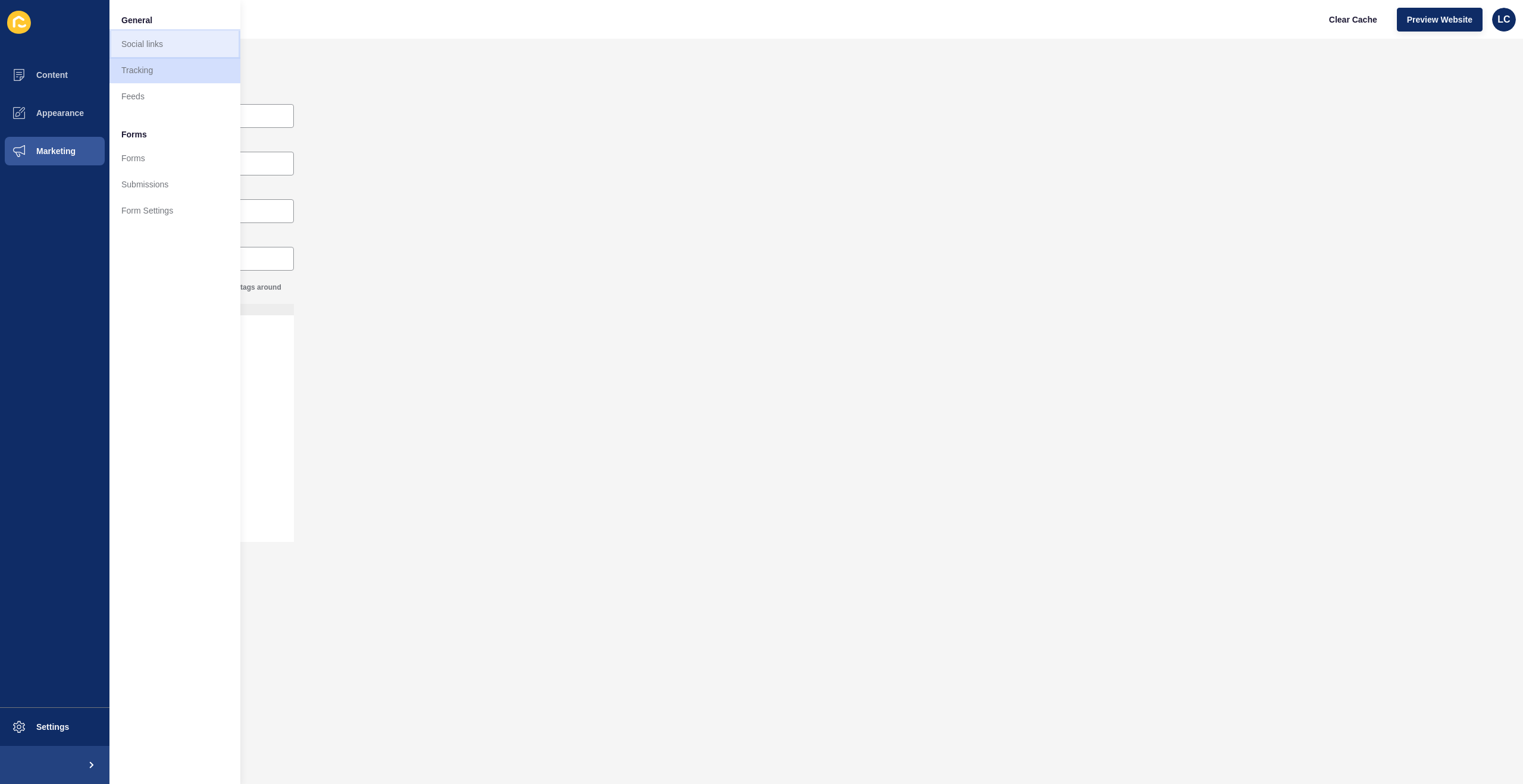
click at [148, 49] on link "Social links" at bounding box center [175, 44] width 131 height 26
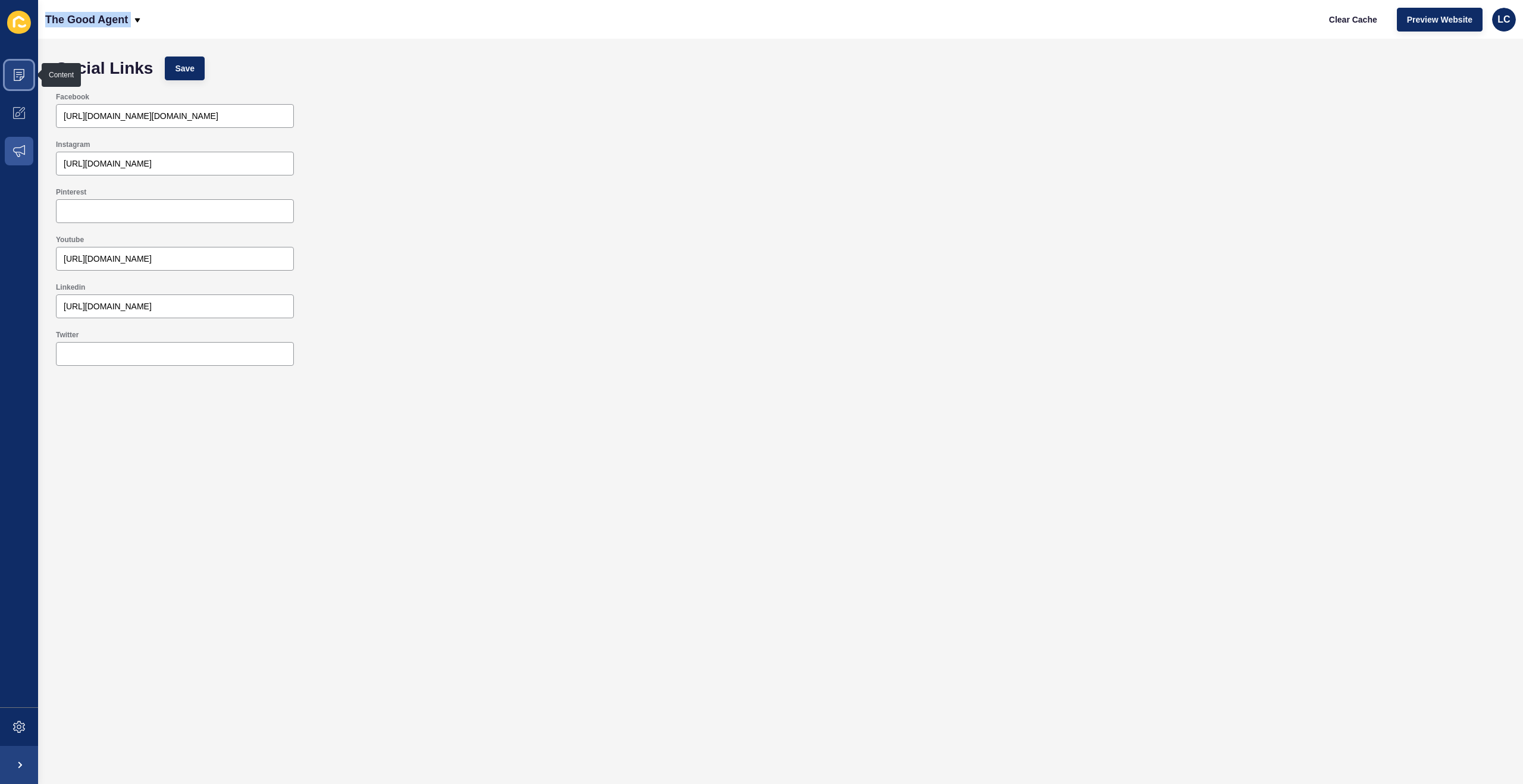
click at [20, 79] on icon at bounding box center [19, 75] width 11 height 12
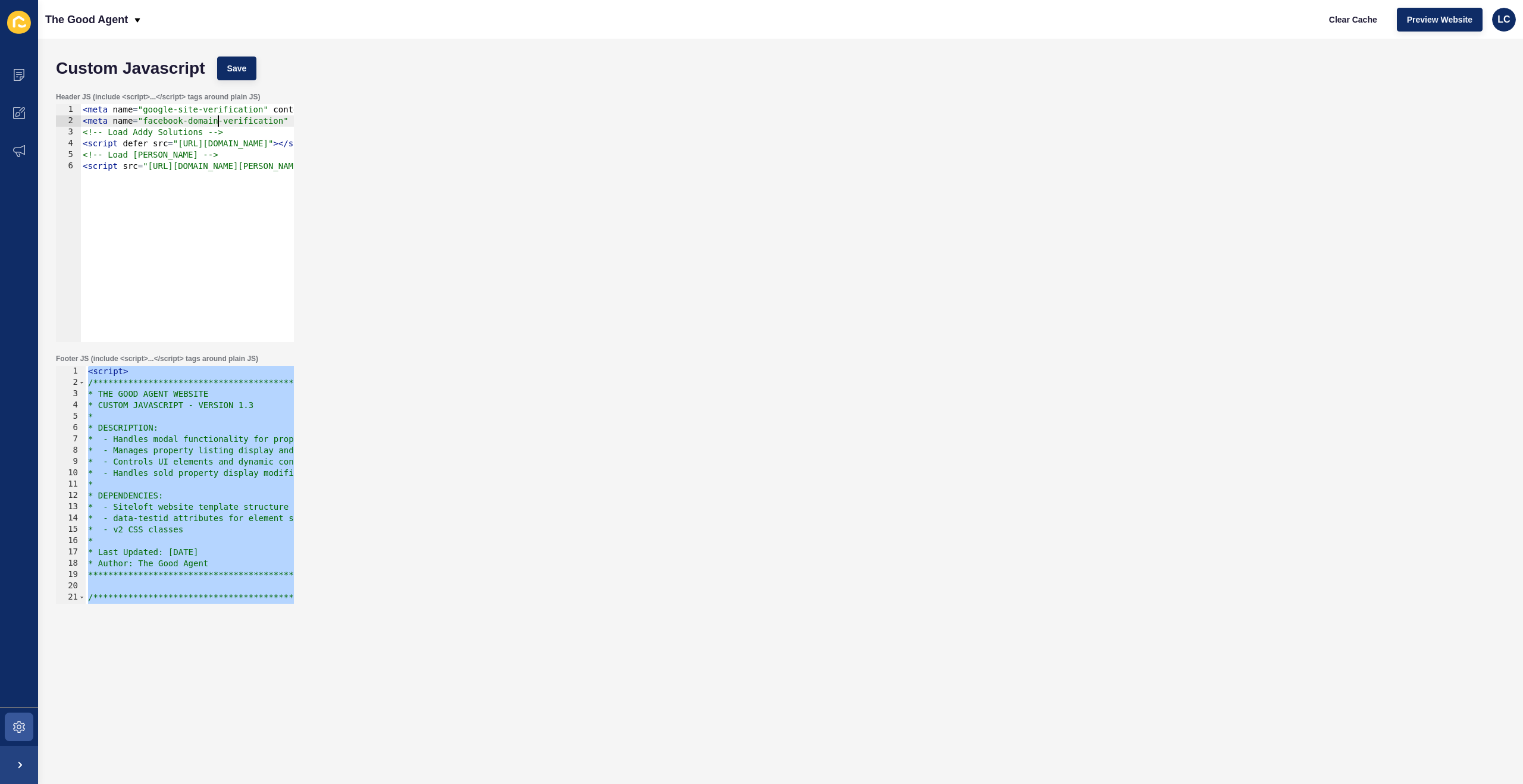
click at [272, 93] on div "Header JS (include <script>...</script> tags around plain JS)" at bounding box center [175, 97] width 238 height 10
drag, startPoint x: 273, startPoint y: 95, endPoint x: 50, endPoint y: 94, distance: 223.0
click at [49, 95] on div "Custom Javascript Save Header JS (include <script>...</script> tags around plai…" at bounding box center [780, 411] width 1485 height 745
copy label "Header JS (include <script>...</script> tags around plain JS)"
